Goal: Navigation & Orientation: Find specific page/section

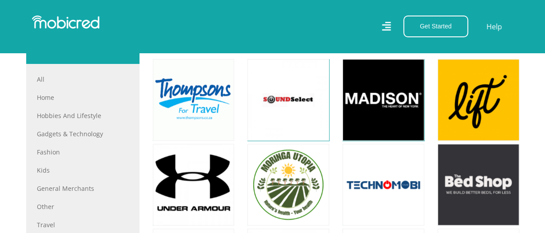
scroll to position [355, 0]
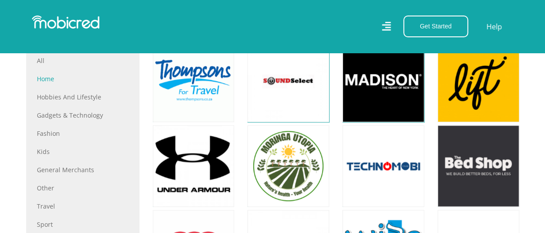
click at [45, 76] on link "Home" at bounding box center [83, 78] width 92 height 9
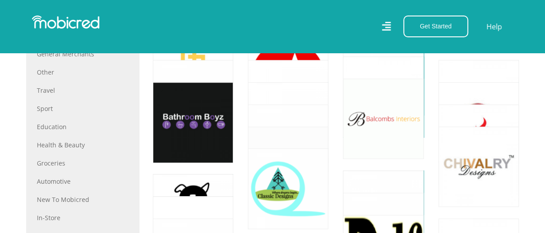
scroll to position [266, 0]
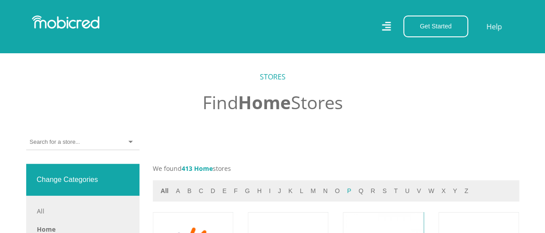
click at [344, 188] on button "p" at bounding box center [348, 191] width 9 height 10
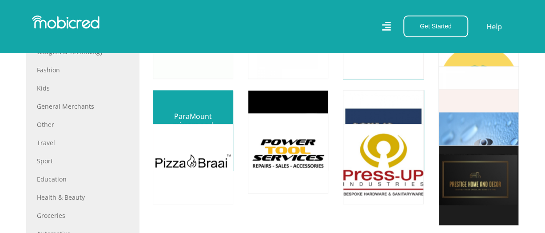
scroll to position [488, 0]
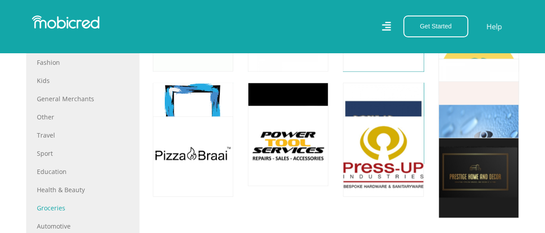
click at [48, 209] on link "Groceries" at bounding box center [83, 207] width 92 height 9
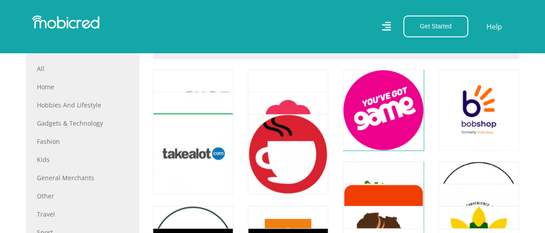
scroll to position [355, 0]
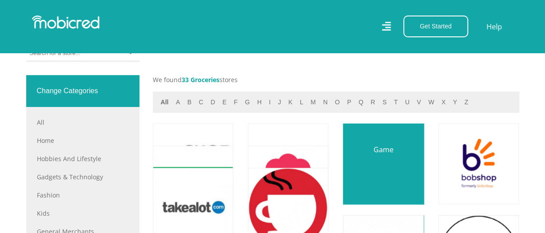
click at [378, 154] on link at bounding box center [383, 163] width 95 height 95
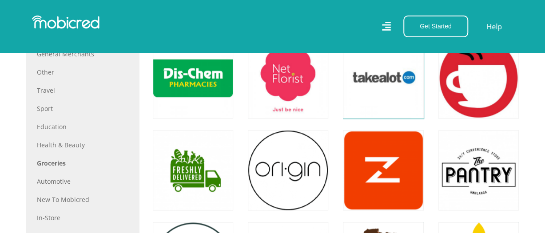
scroll to position [577, 0]
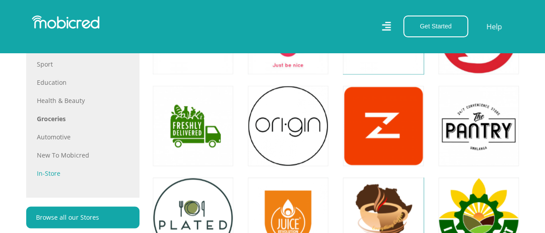
click at [54, 172] on link "In-store" at bounding box center [83, 173] width 92 height 9
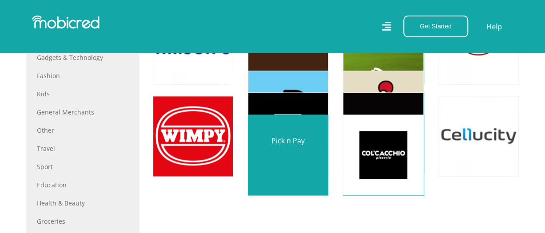
scroll to position [488, 0]
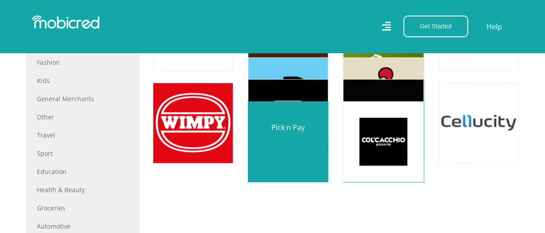
click at [286, 139] on link at bounding box center [288, 141] width 95 height 95
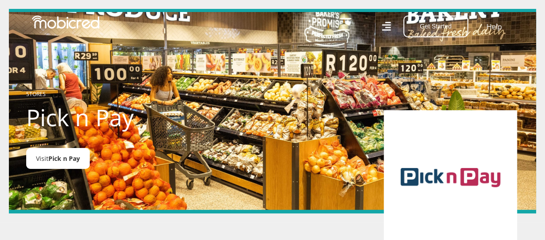
click at [66, 160] on span "Pick n Pay" at bounding box center [64, 158] width 32 height 8
